Goal: Feedback & Contribution: Submit feedback/report problem

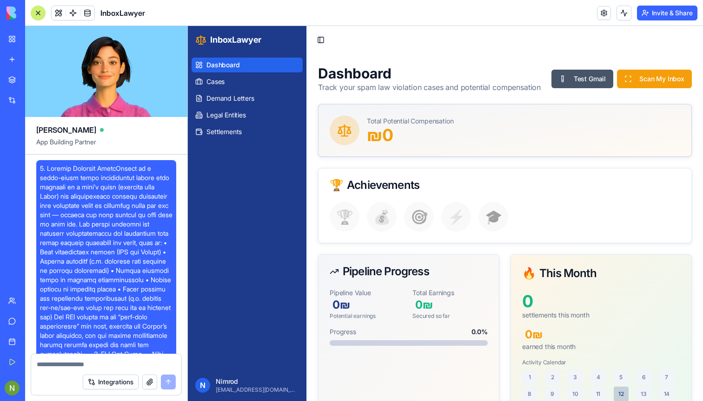
scroll to position [16585, 0]
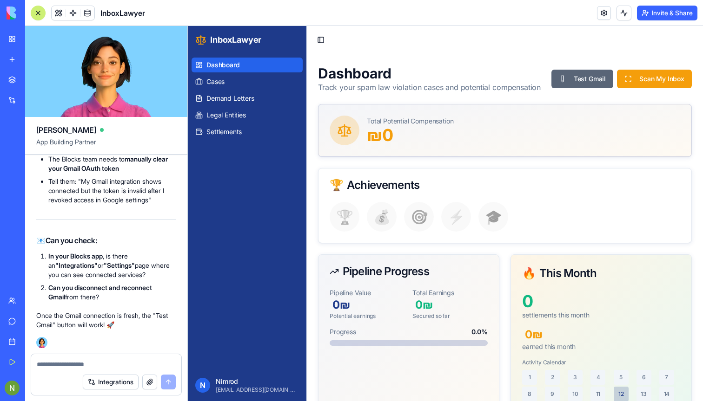
click at [563, 83] on button "Test Gmail" at bounding box center [582, 79] width 62 height 19
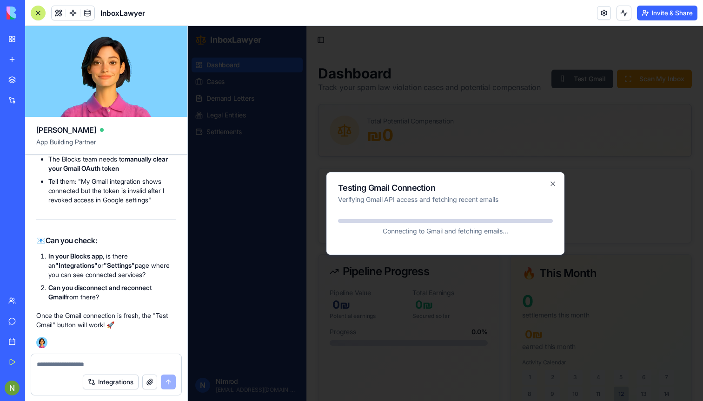
scroll to position [16233, 0]
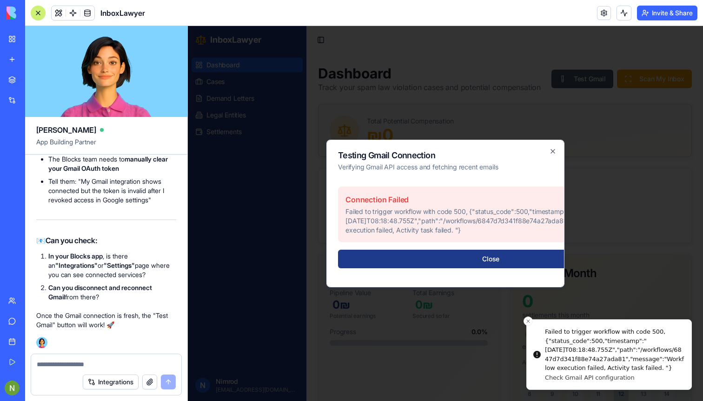
click at [375, 207] on div "Connection Failed Failed to trigger workflow with code 500, {"status_code":500,…" at bounding box center [490, 215] width 305 height 56
click at [361, 213] on p "Failed to trigger workflow with code 500, {"status_code":500,"timestamp":"[DATE…" at bounding box center [490, 221] width 290 height 28
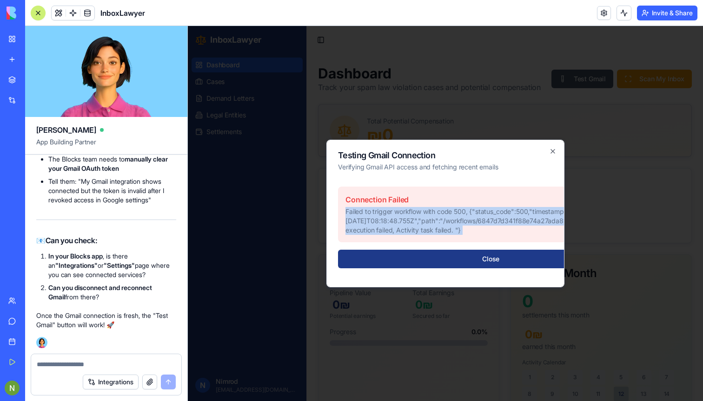
copy p "Failed to trigger workflow with code 500, {"status_code":500,"timestamp":"[DATE…"
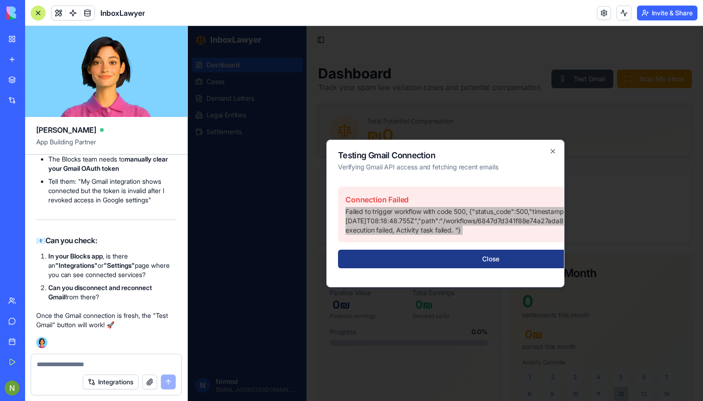
click at [58, 366] on textarea at bounding box center [106, 364] width 139 height 9
copy p "Failed to trigger workflow with code 500, {"status_code":500,"timestamp":"[DATE…"
type textarea "**********"
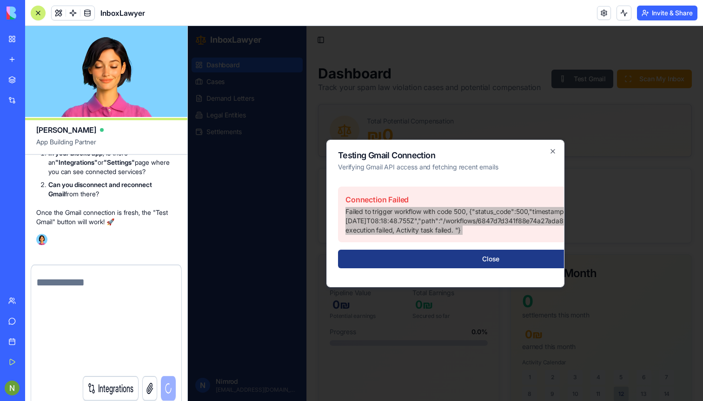
scroll to position [16676, 0]
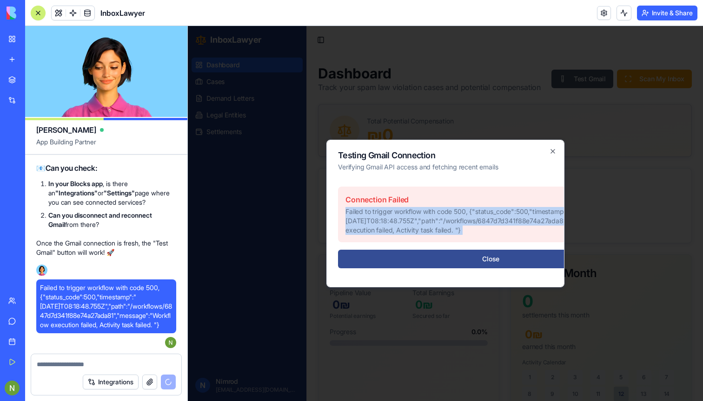
click at [429, 260] on button "Close" at bounding box center [490, 259] width 305 height 19
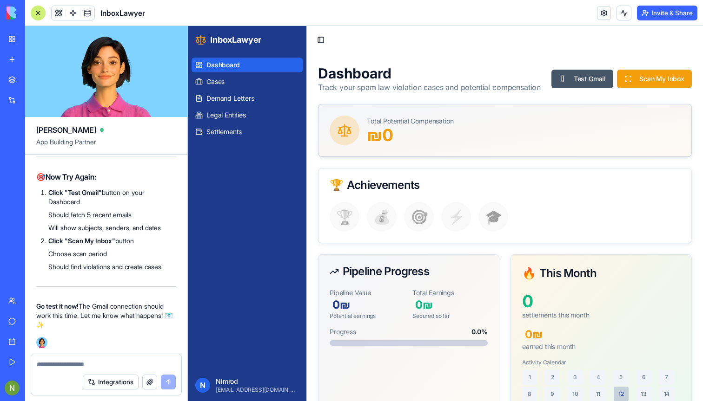
scroll to position [17116, 0]
click at [587, 78] on button "Test Gmail" at bounding box center [582, 79] width 62 height 19
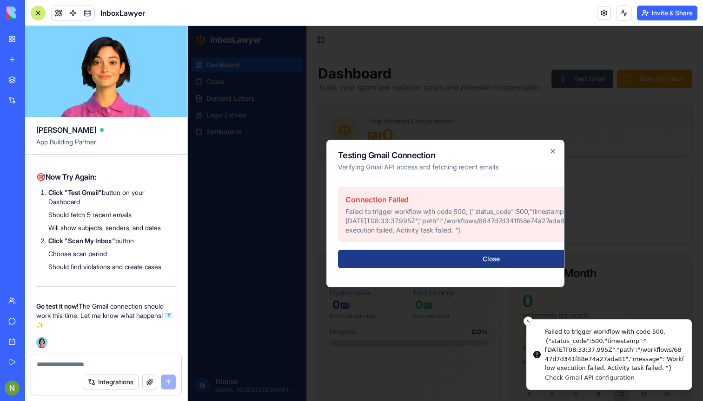
click at [380, 212] on p "Failed to trigger workflow with code 500, {"status_code":500,"timestamp":"[DATE…" at bounding box center [490, 221] width 291 height 28
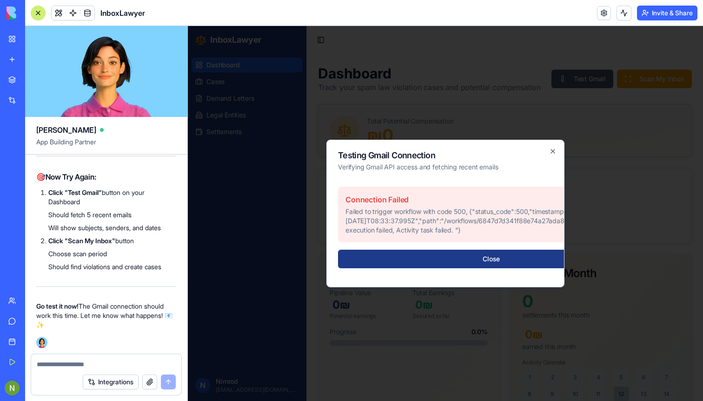
click at [380, 212] on p "Failed to trigger workflow with code 500, {"status_code":500,"timestamp":"[DATE…" at bounding box center [490, 221] width 291 height 28
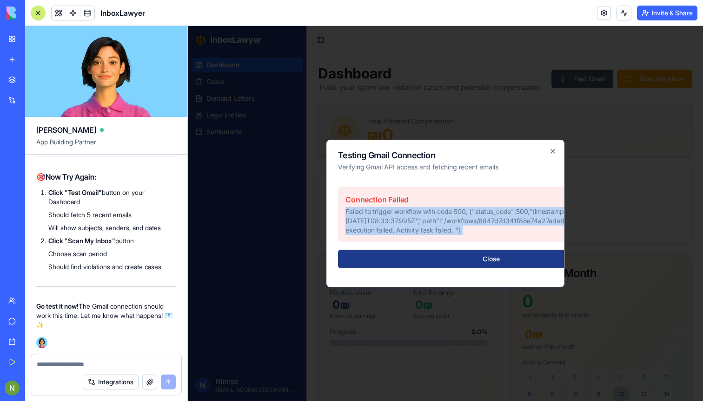
copy p "Failed to trigger workflow with code 500, {"status_code":500,"timestamp":"[DATE…"
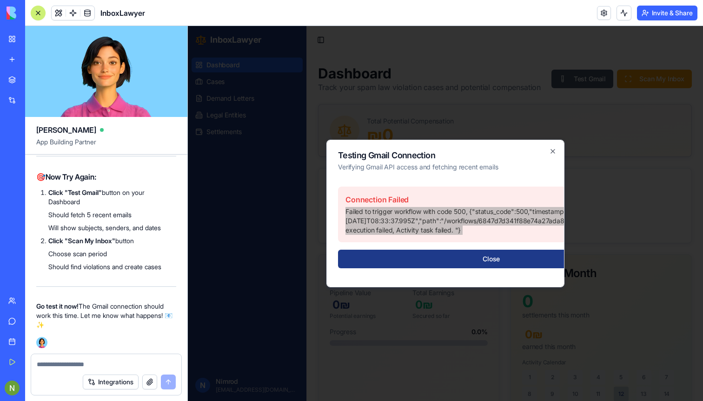
click at [80, 365] on textarea at bounding box center [106, 364] width 139 height 9
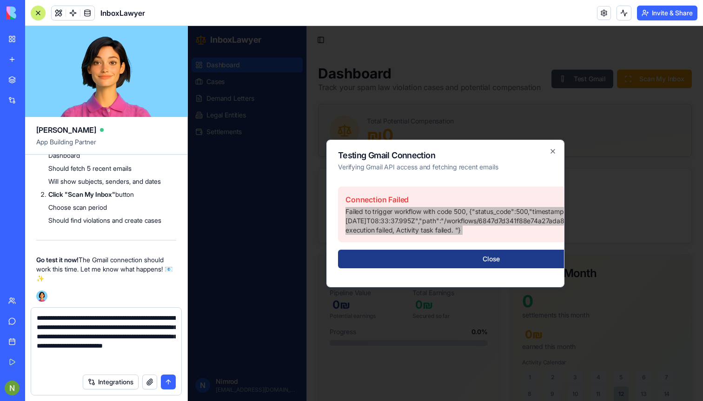
type textarea "**********"
click at [164, 383] on button "submit" at bounding box center [168, 382] width 15 height 15
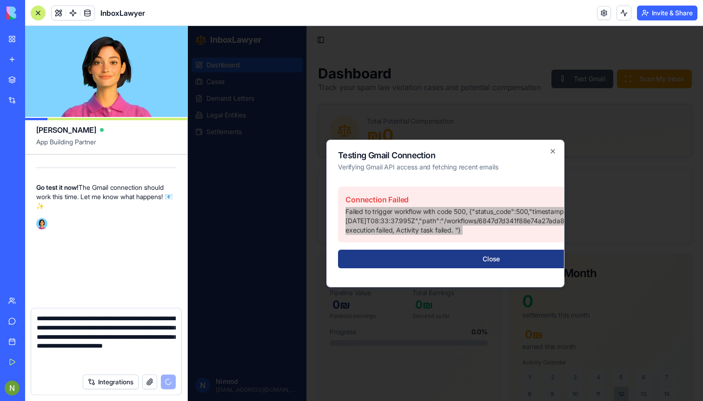
scroll to position [17207, 0]
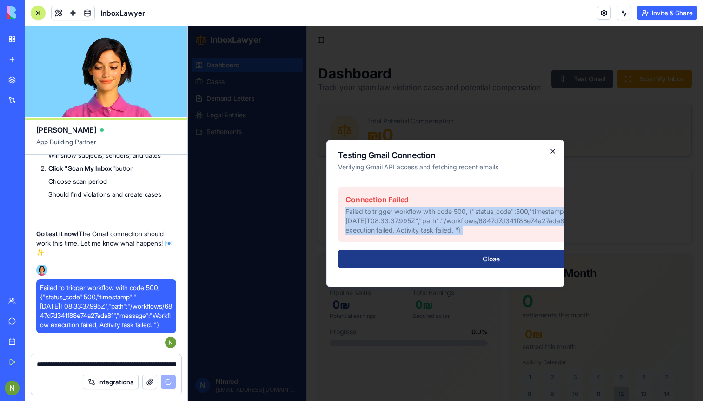
click at [553, 150] on icon "button" at bounding box center [552, 151] width 7 height 7
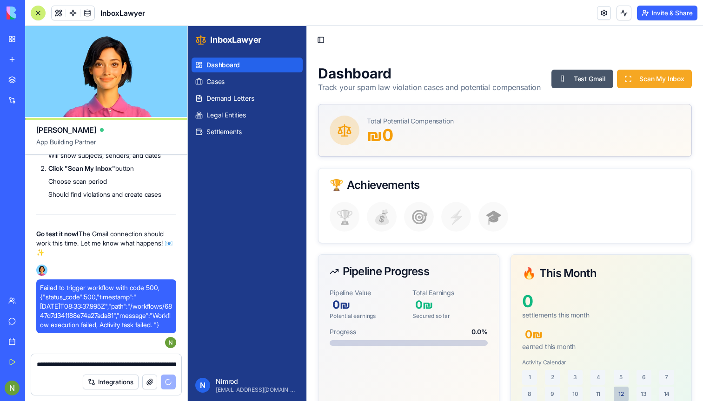
click at [658, 77] on button "Scan My Inbox" at bounding box center [654, 79] width 75 height 19
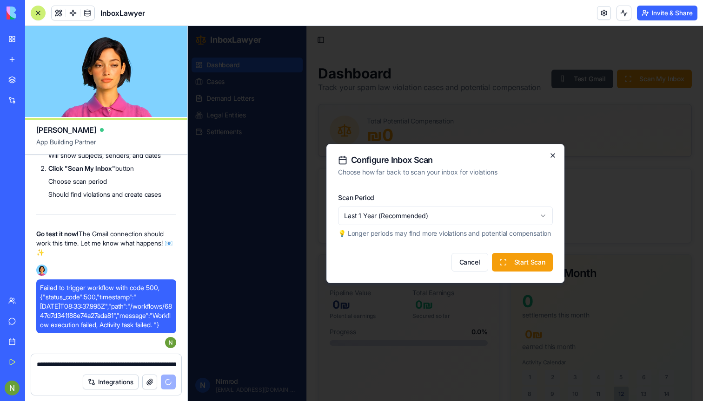
click at [551, 152] on icon "button" at bounding box center [552, 155] width 7 height 7
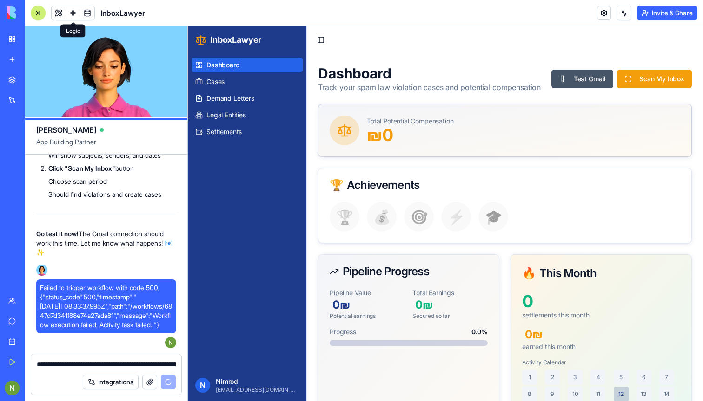
click at [71, 10] on span at bounding box center [73, 13] width 26 height 26
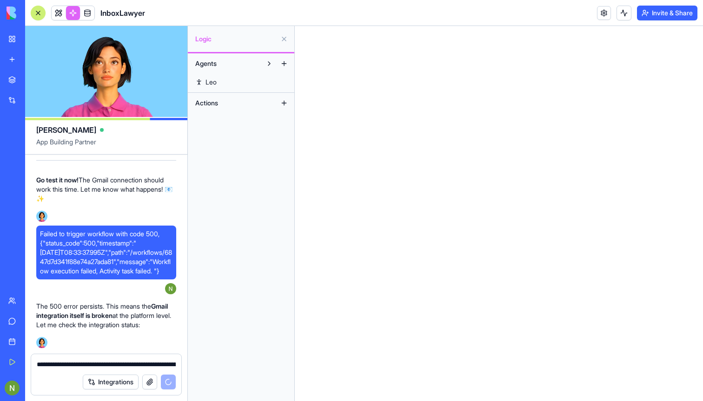
scroll to position [17261, 0]
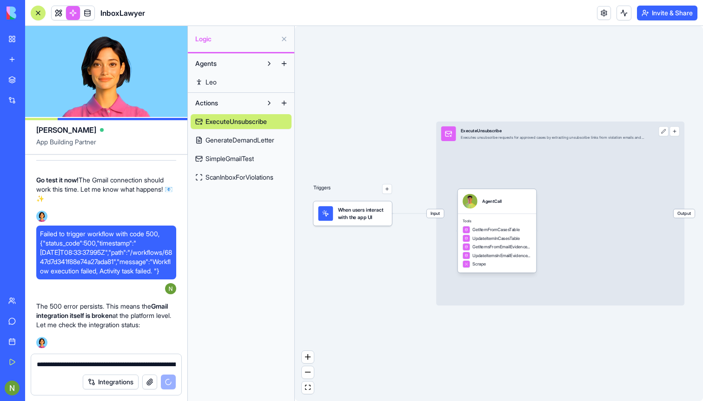
click at [242, 162] on span "SimpleGmailTest" at bounding box center [229, 158] width 48 height 9
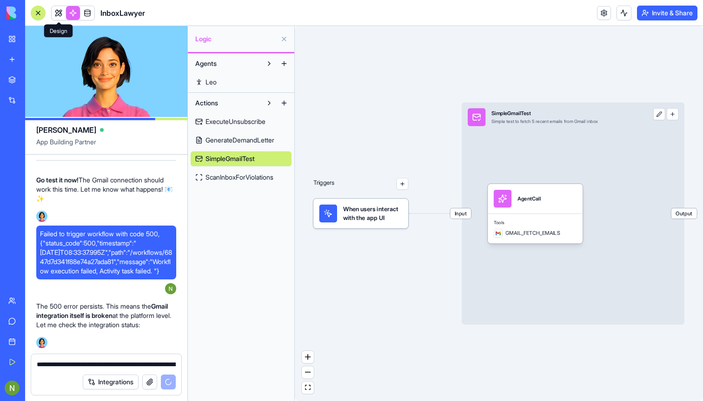
click at [57, 15] on link at bounding box center [59, 13] width 14 height 14
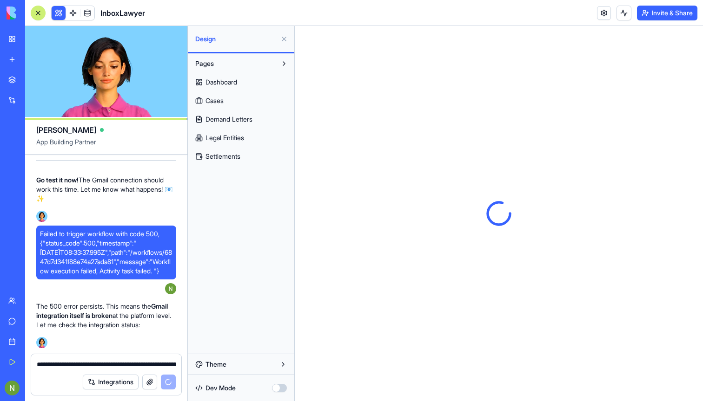
click at [72, 12] on link at bounding box center [73, 13] width 14 height 14
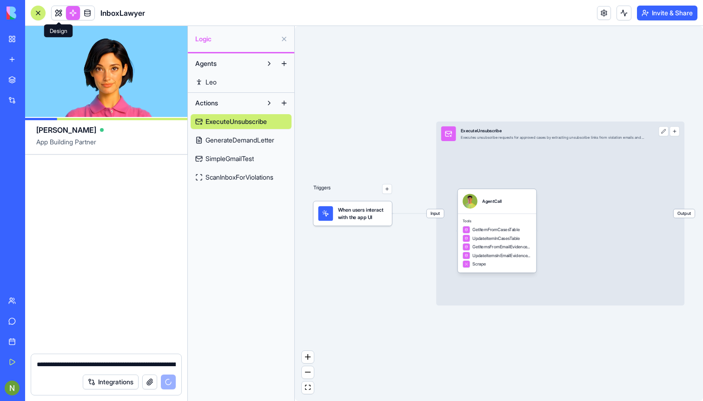
click at [76, 15] on link at bounding box center [73, 13] width 14 height 14
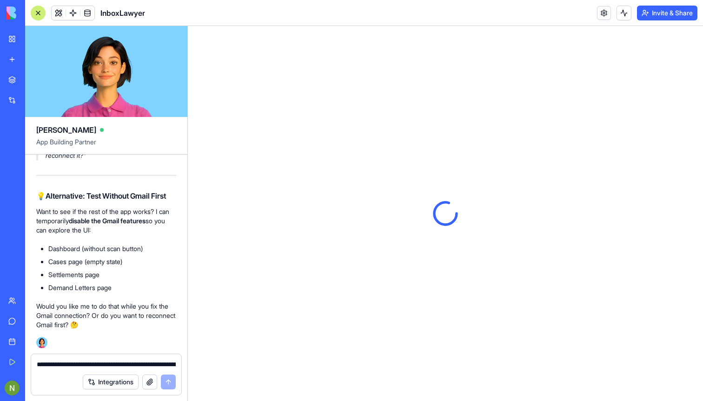
scroll to position [17928, 0]
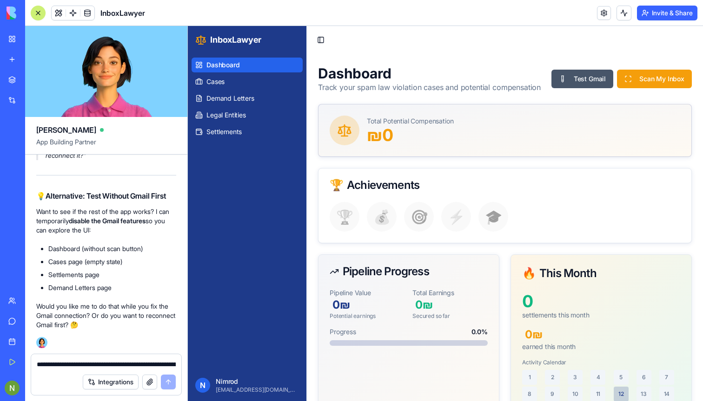
scroll to position [17713, 0]
click at [107, 385] on button "Integrations" at bounding box center [111, 382] width 56 height 15
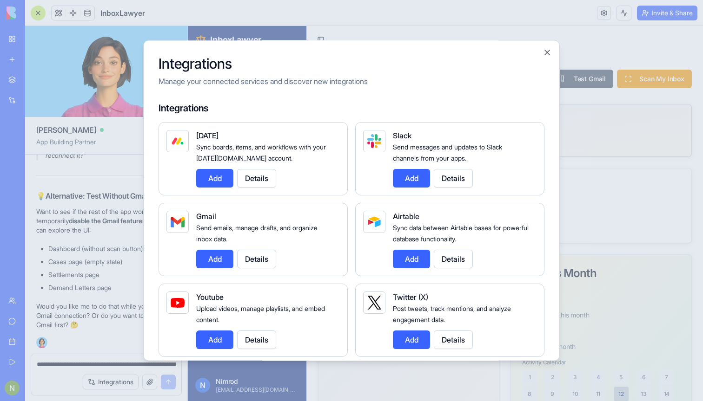
click at [211, 258] on button "Add" at bounding box center [214, 259] width 37 height 19
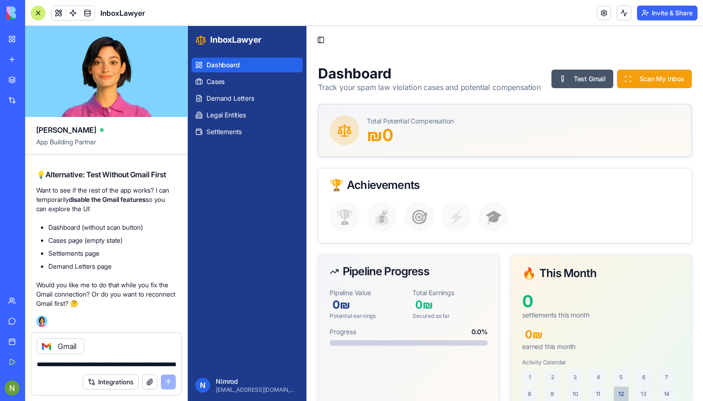
click at [170, 385] on div "Integrations" at bounding box center [129, 382] width 93 height 15
click at [118, 353] on div "Gmail" at bounding box center [106, 343] width 150 height 21
click at [65, 368] on textarea "**********" at bounding box center [106, 364] width 139 height 9
type textarea "***"
click at [172, 383] on button "submit" at bounding box center [168, 382] width 15 height 15
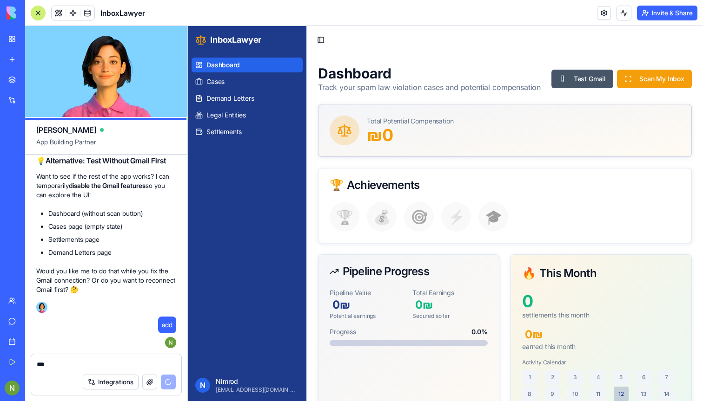
scroll to position [17781, 0]
click at [488, 222] on div "🎓" at bounding box center [493, 217] width 30 height 30
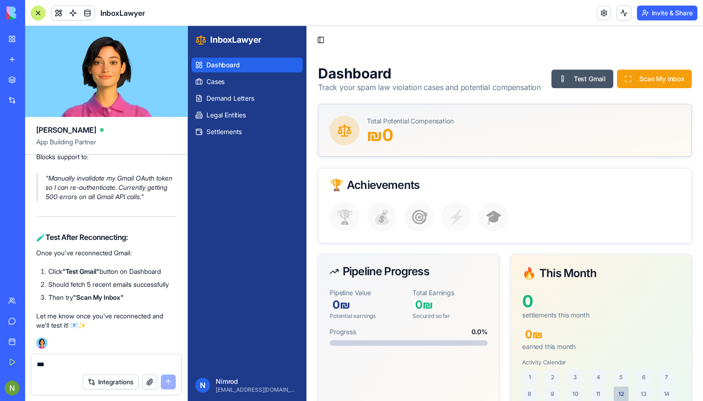
scroll to position [18195, 0]
click at [600, 14] on link at bounding box center [604, 13] width 14 height 14
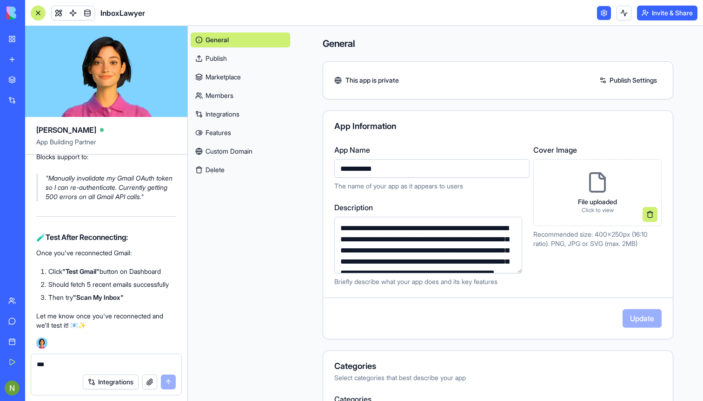
click at [224, 114] on link "Integrations" at bounding box center [240, 114] width 99 height 15
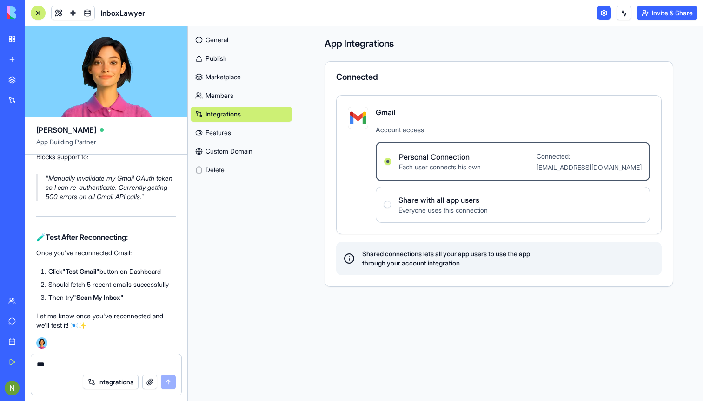
click at [442, 167] on span "Each user connects his own" at bounding box center [440, 167] width 82 height 9
click at [391, 165] on Connection "Personal Connection Each user connects his own Connected: [EMAIL_ADDRESS][DOMAI…" at bounding box center [387, 161] width 7 height 7
click at [449, 271] on div "Shared connections lets all your app users to use the app through your account …" at bounding box center [498, 258] width 325 height 33
click at [417, 254] on span "Shared connections lets all your app users to use the app through your account …" at bounding box center [446, 259] width 168 height 19
click at [597, 16] on link at bounding box center [604, 13] width 14 height 14
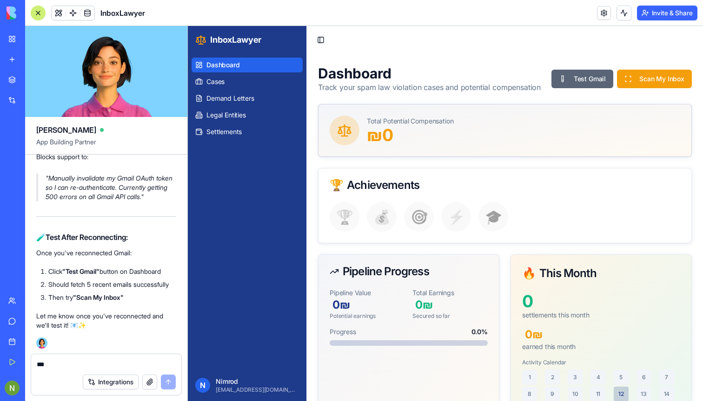
click at [585, 77] on button "Test Gmail" at bounding box center [582, 79] width 62 height 19
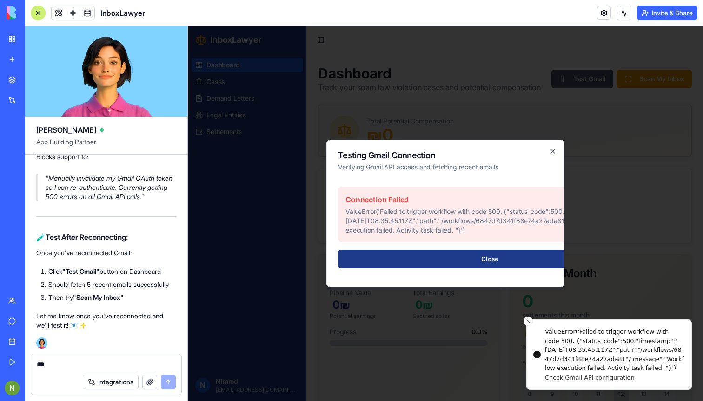
scroll to position [18353, 0]
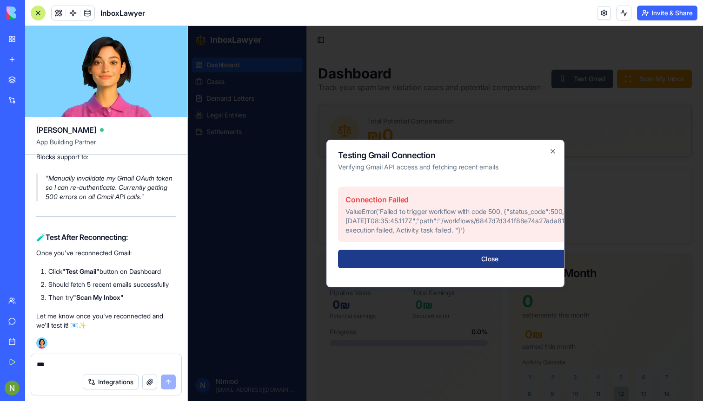
scroll to position [18537, 0]
click at [552, 148] on icon "button" at bounding box center [552, 151] width 7 height 7
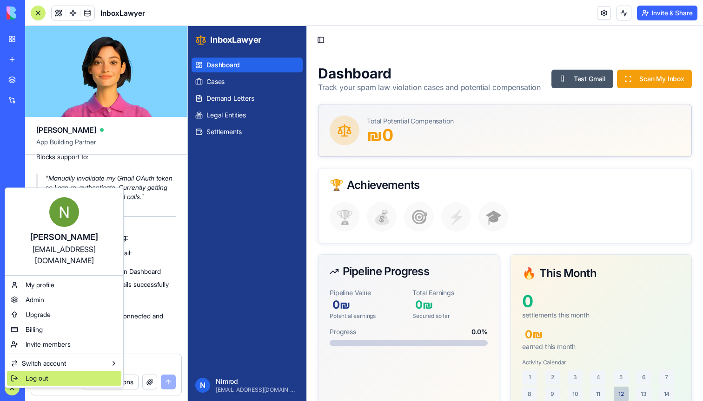
click at [31, 374] on span "Log out" at bounding box center [37, 378] width 22 height 9
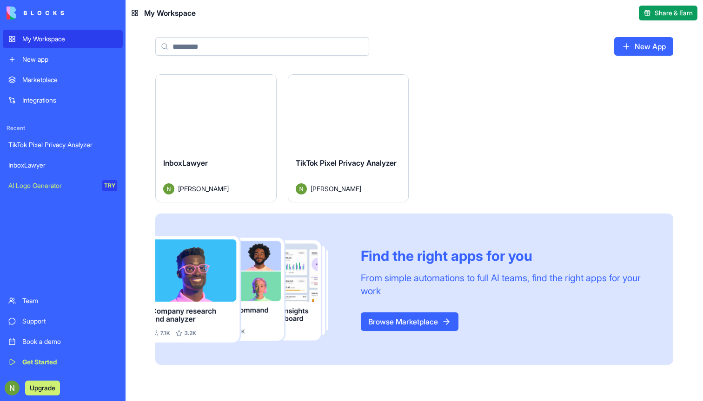
click at [178, 128] on div "Launch" at bounding box center [216, 112] width 120 height 75
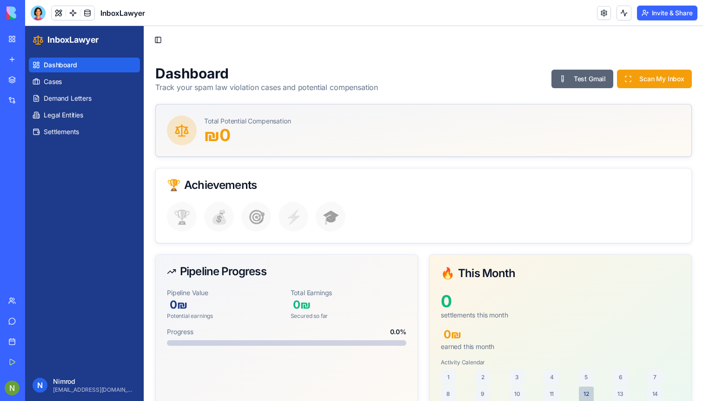
click at [586, 81] on button "Test Gmail" at bounding box center [582, 79] width 62 height 19
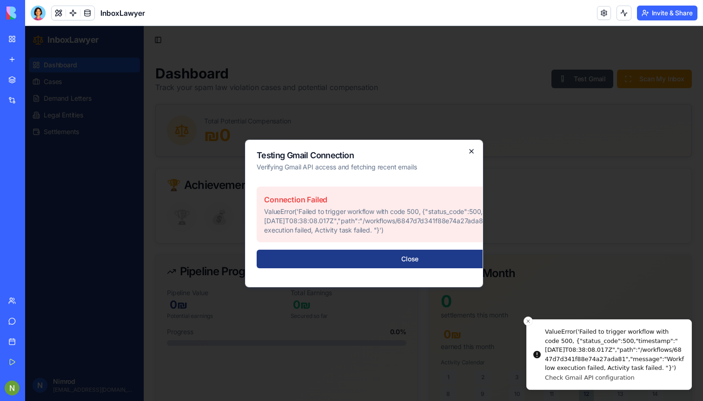
click at [471, 148] on icon "button" at bounding box center [470, 151] width 7 height 7
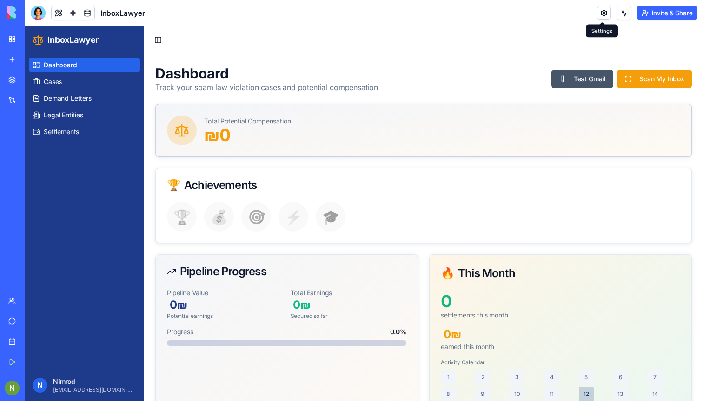
click at [598, 11] on link at bounding box center [604, 13] width 14 height 14
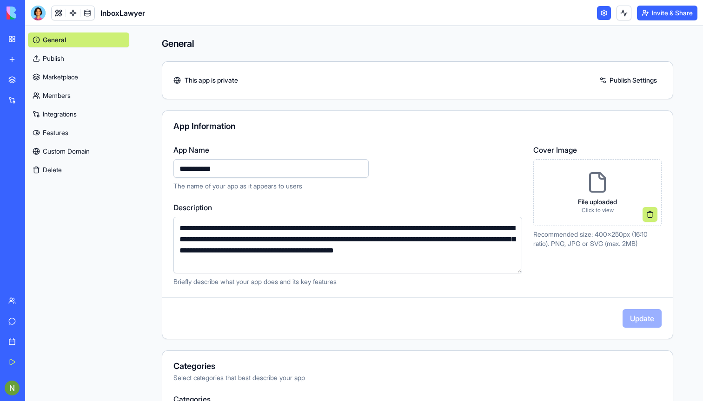
click at [48, 112] on link "Integrations" at bounding box center [78, 114] width 101 height 15
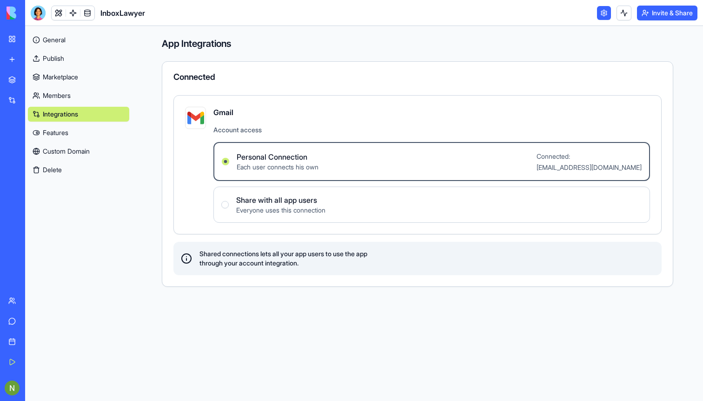
click at [386, 164] on label "Personal Connection Each user connects his own Connected: [EMAIL_ADDRESS][DOMAI…" at bounding box center [431, 161] width 436 height 39
click at [229, 164] on Connection "Personal Connection Each user connects his own Connected: [EMAIL_ADDRESS][DOMAI…" at bounding box center [225, 161] width 7 height 7
click at [58, 135] on link "Features" at bounding box center [78, 132] width 101 height 15
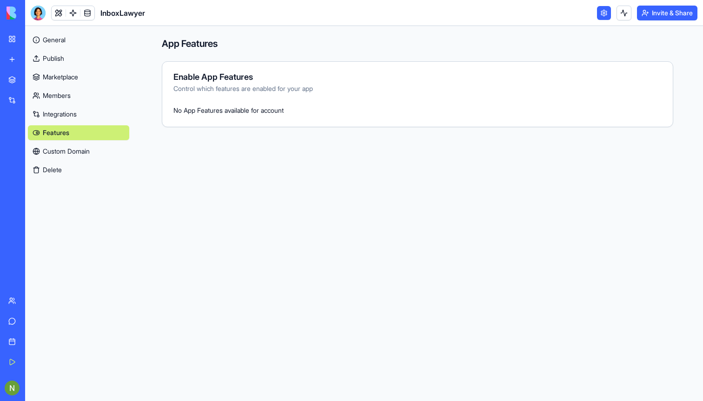
click at [59, 154] on link "Custom Domain" at bounding box center [78, 151] width 101 height 15
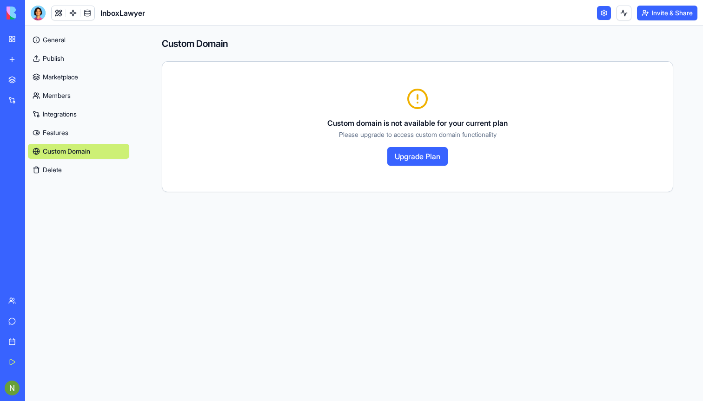
click at [53, 170] on button "Delete" at bounding box center [78, 170] width 101 height 15
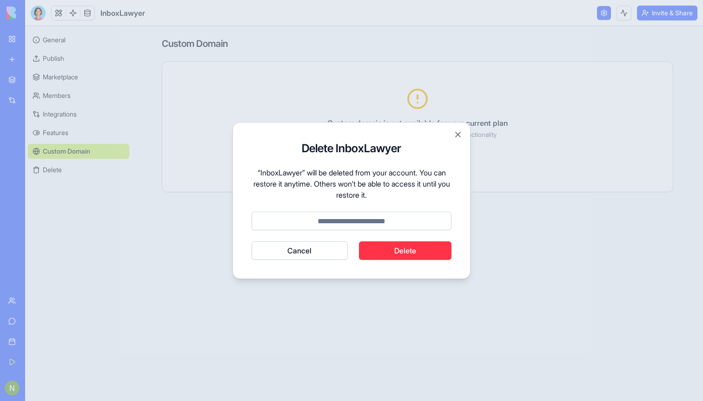
click at [459, 136] on button "Close" at bounding box center [457, 134] width 9 height 9
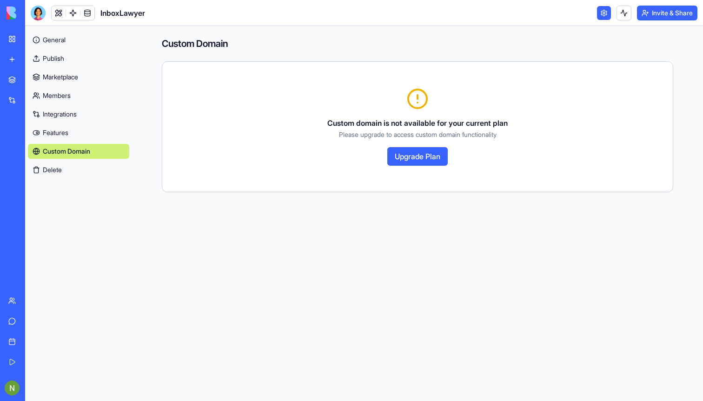
click at [78, 40] on link "General" at bounding box center [78, 40] width 101 height 15
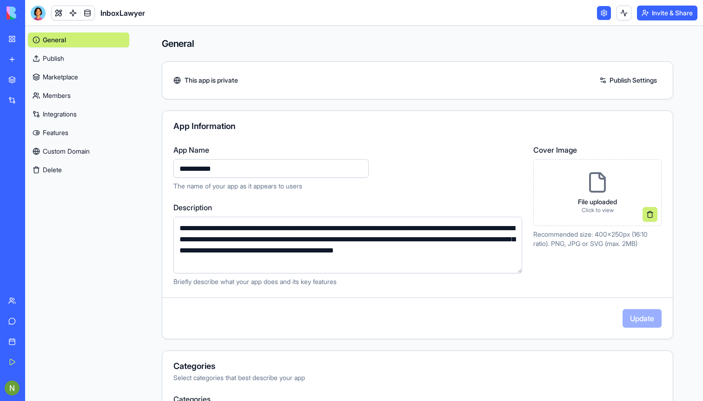
click at [69, 74] on link "Marketplace" at bounding box center [78, 77] width 101 height 15
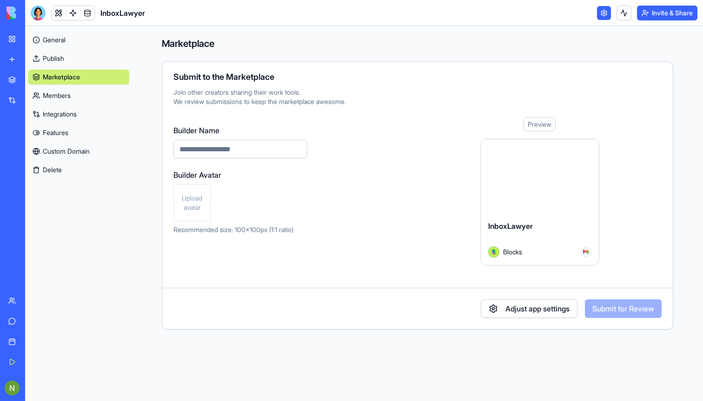
click at [72, 92] on link "Members" at bounding box center [78, 95] width 101 height 15
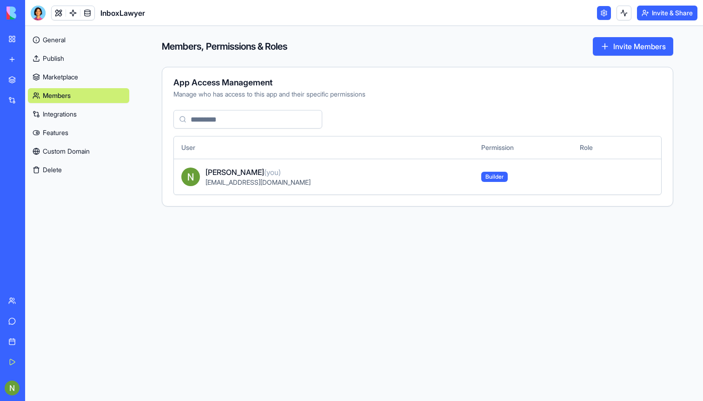
click at [81, 121] on link "Integrations" at bounding box center [78, 114] width 101 height 15
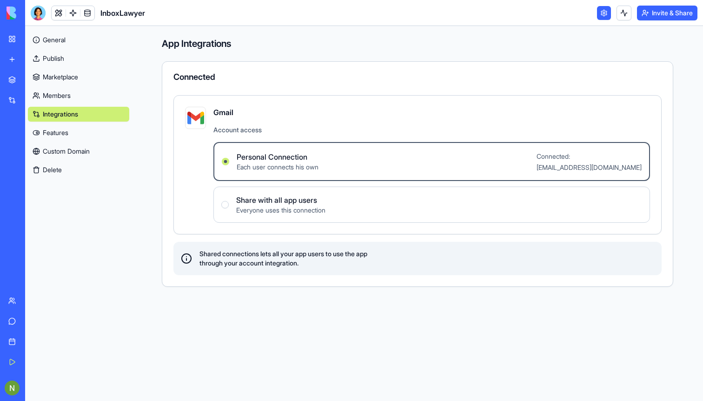
click at [415, 204] on label "Share with all app users Everyone uses this connection" at bounding box center [431, 205] width 436 height 36
click at [229, 204] on users "Share with all app users Everyone uses this connection" at bounding box center [224, 204] width 7 height 7
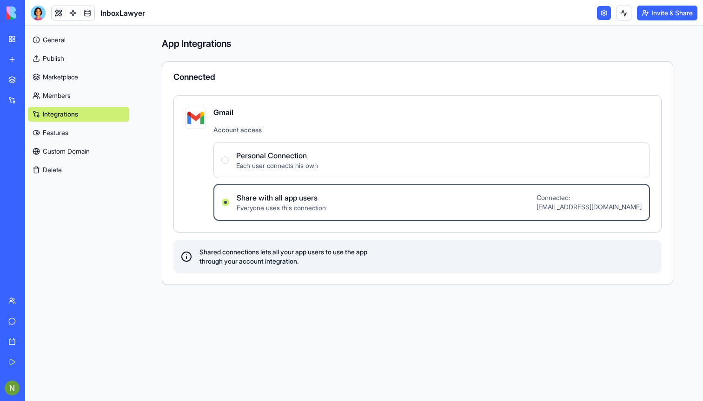
click at [232, 165] on div "Personal Connection Each user connects his own" at bounding box center [269, 160] width 97 height 20
click at [229, 164] on Connection "Personal Connection Each user connects his own" at bounding box center [224, 160] width 7 height 7
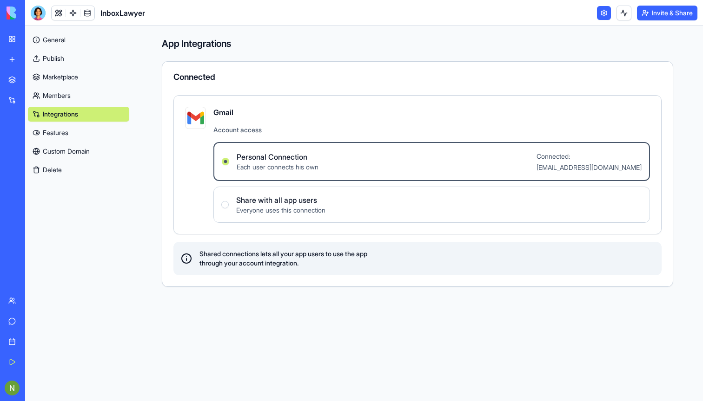
click at [229, 164] on div "Personal Connection Each user connects his own" at bounding box center [270, 161] width 97 height 20
click at [229, 164] on Connection "Personal Connection Each user connects his own Connected: [EMAIL_ADDRESS][DOMAI…" at bounding box center [225, 161] width 7 height 7
click at [55, 40] on link "General" at bounding box center [78, 40] width 101 height 15
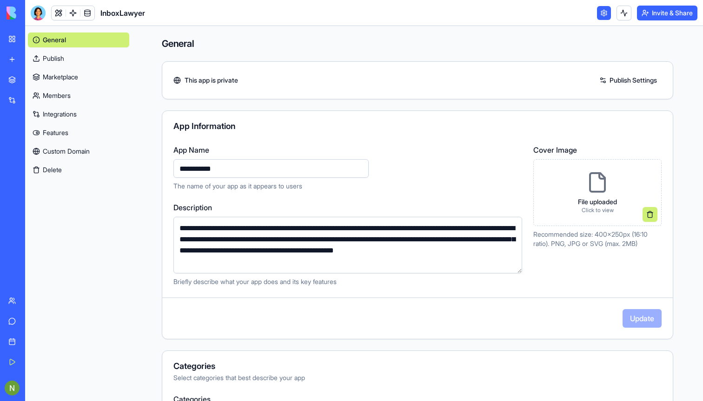
click at [55, 40] on link "General" at bounding box center [78, 40] width 101 height 15
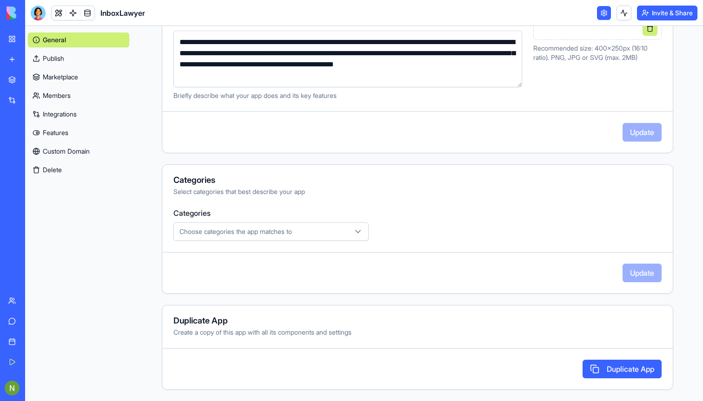
scroll to position [186, 0]
click at [603, 13] on link at bounding box center [604, 13] width 14 height 14
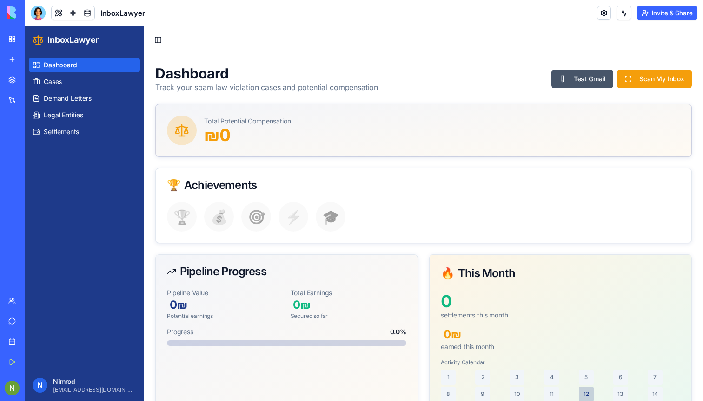
click at [34, 322] on div "Support" at bounding box center [28, 321] width 12 height 9
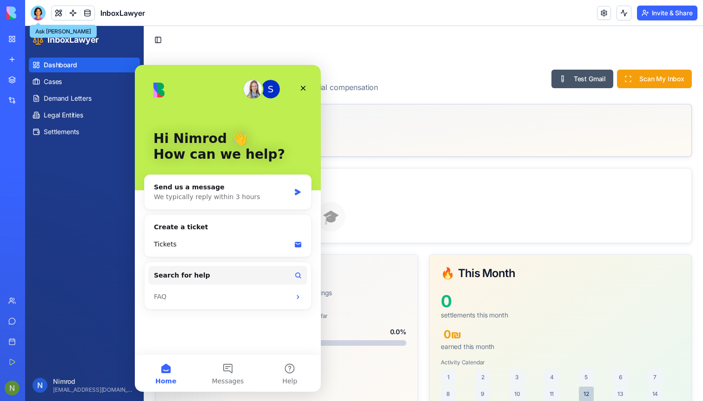
click at [38, 13] on div at bounding box center [38, 13] width 15 height 15
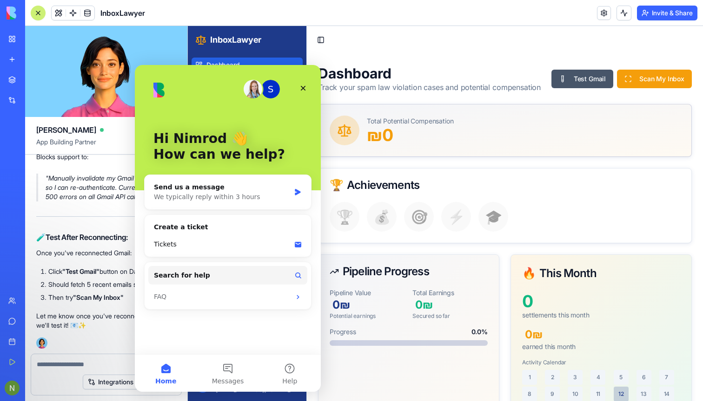
scroll to position [18582, 0]
click at [59, 202] on p ""Manually invalidate my Gmail OAuth token so I can re-authenticate. Currently g…" at bounding box center [111, 188] width 131 height 28
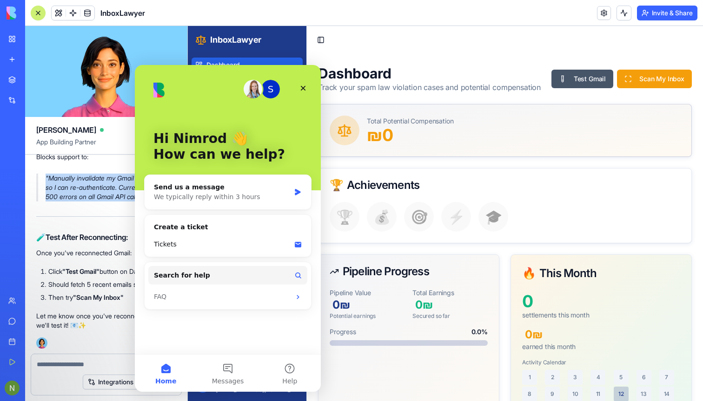
copy div ""Manually invalidate my Gmail OAuth token so I can re-authenticate. Currently g…"
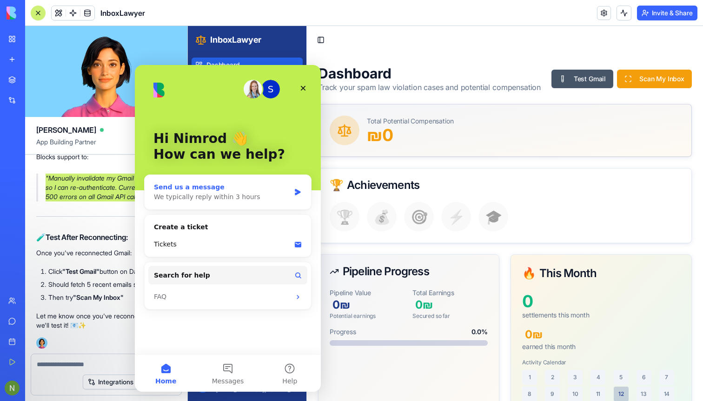
click at [171, 191] on div "Send us a message" at bounding box center [222, 188] width 136 height 10
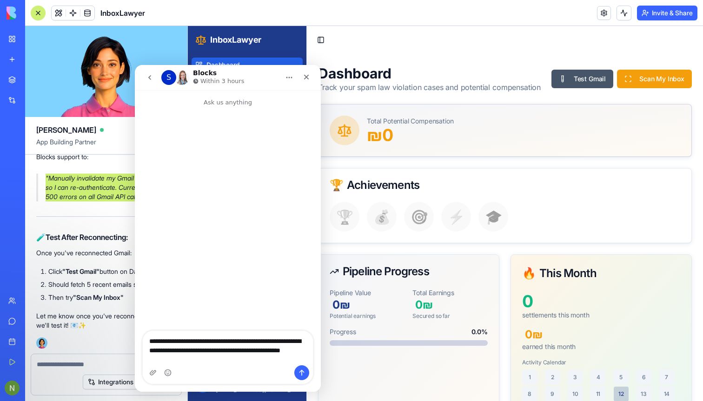
type textarea "**********"
click at [302, 371] on icon "Send a message…" at bounding box center [301, 373] width 5 height 6
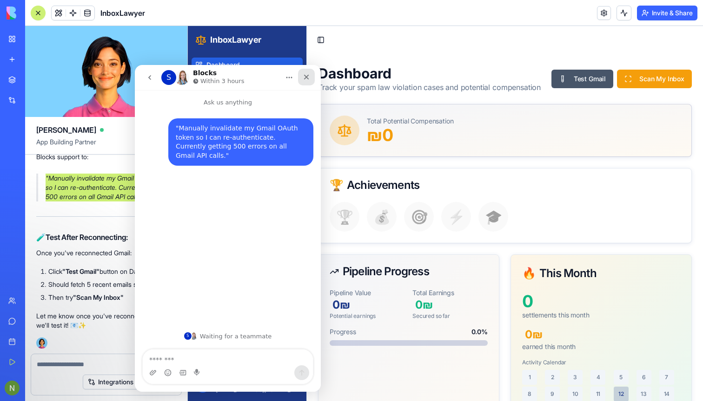
click at [308, 77] on icon "Close" at bounding box center [305, 76] width 7 height 7
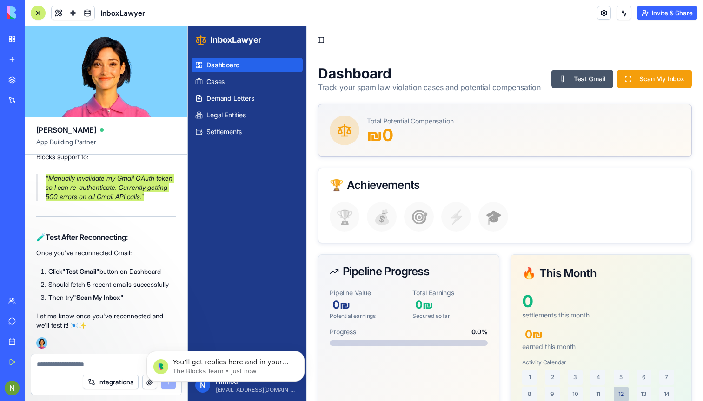
scroll to position [0, 0]
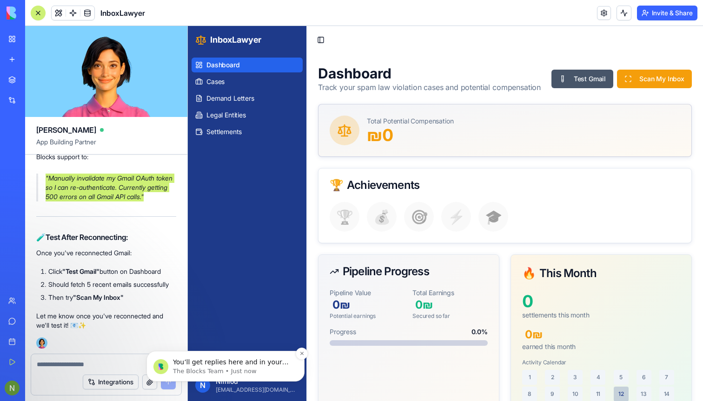
click at [214, 363] on span "You’ll get replies here and in your email: ✉️ aharon.nimrod@gmail.com Our usual…" at bounding box center [231, 376] width 116 height 35
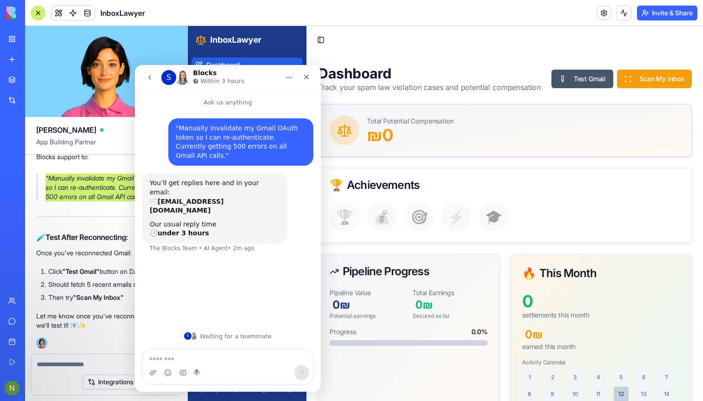
click at [500, 157] on div "Total Potential Compensation ₪ 0" at bounding box center [505, 130] width 374 height 53
click at [591, 74] on button "Test Gmail" at bounding box center [582, 79] width 62 height 19
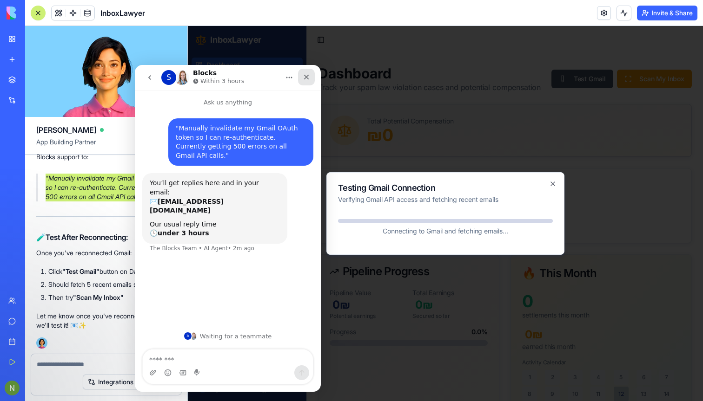
click at [310, 77] on div "Close" at bounding box center [306, 77] width 17 height 17
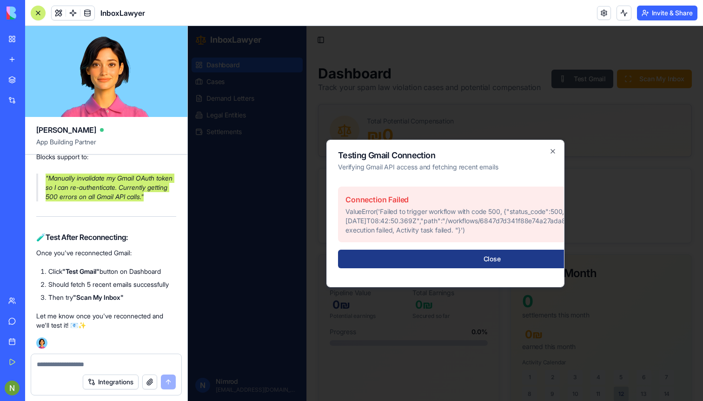
scroll to position [18625, 0]
click at [552, 150] on icon "button" at bounding box center [553, 152] width 4 height 4
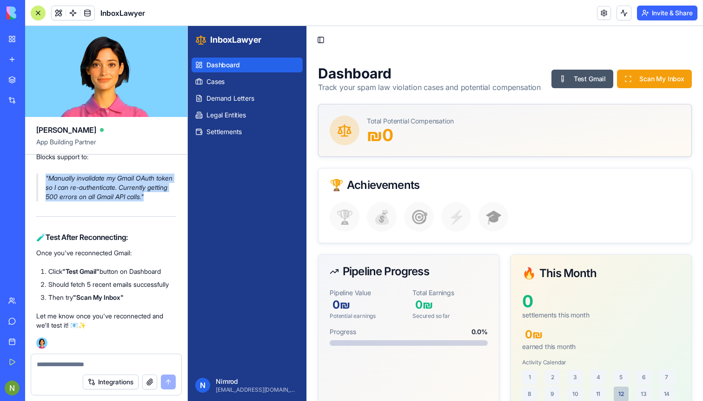
click at [8, 316] on link "Support" at bounding box center [21, 321] width 37 height 19
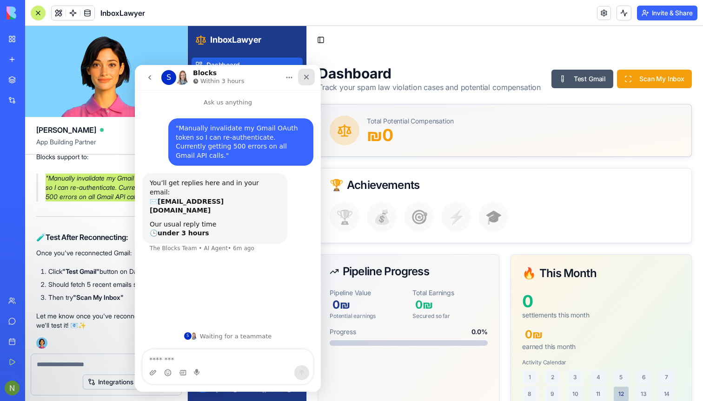
click at [304, 77] on icon "Close" at bounding box center [305, 76] width 7 height 7
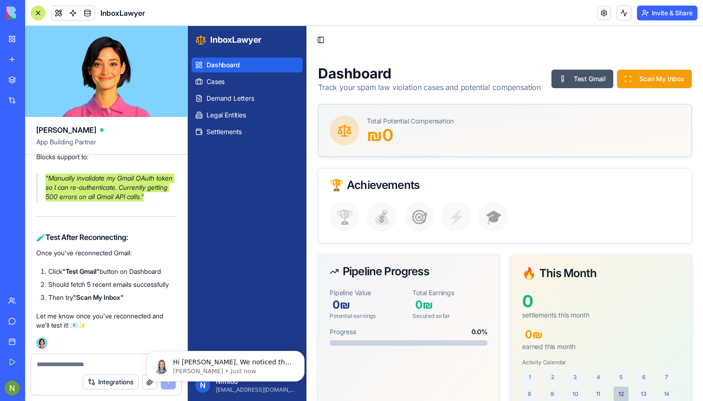
scroll to position [0, 0]
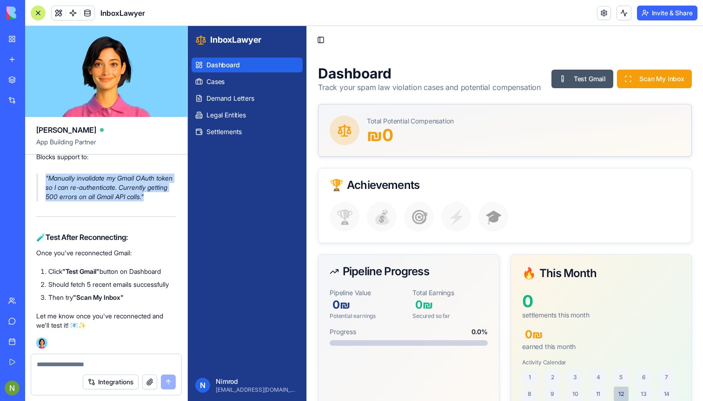
click at [12, 323] on link "Support" at bounding box center [21, 321] width 37 height 19
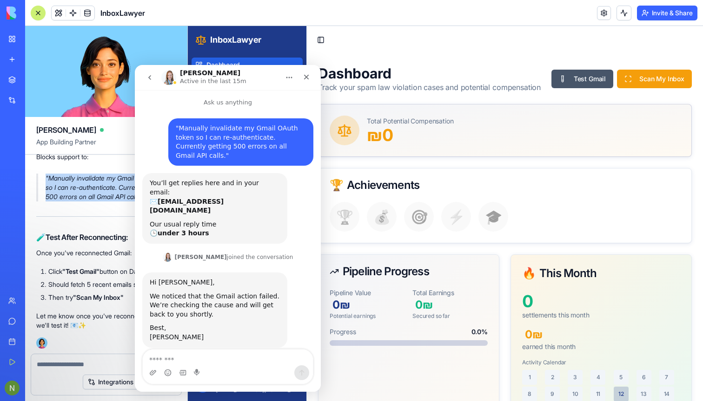
click at [411, 22] on header "InboxLawyer Invite & Share" at bounding box center [363, 13] width 677 height 26
